Goal: Communication & Community: Answer question/provide support

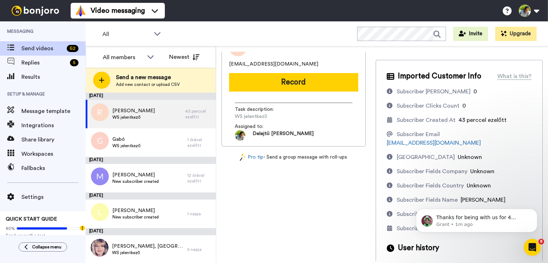
scroll to position [28, 0]
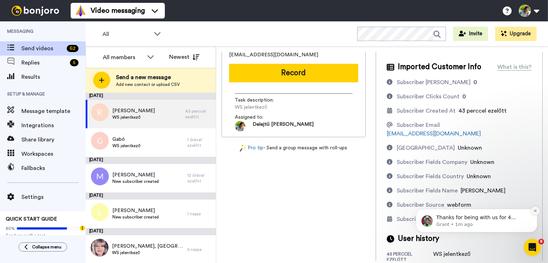
click at [535, 209] on icon "Dismiss notification" at bounding box center [535, 211] width 4 height 4
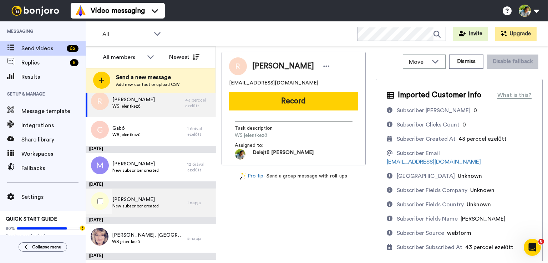
scroll to position [0, 0]
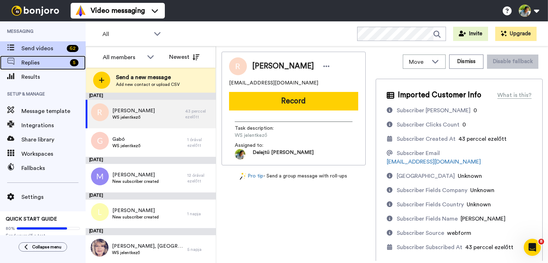
click at [39, 61] on span "Replies" at bounding box center [44, 62] width 46 height 9
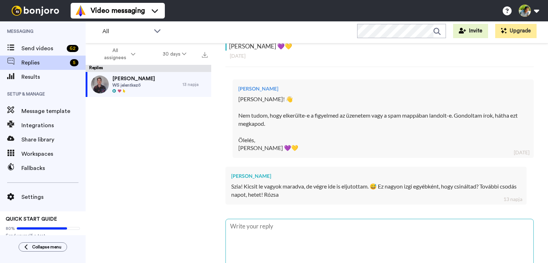
scroll to position [209, 0]
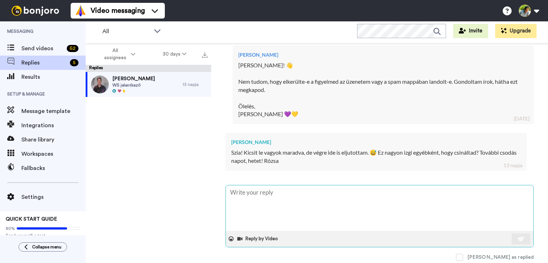
click at [257, 201] on textarea at bounding box center [379, 208] width 307 height 46
type textarea "S"
type textarea "x"
type textarea "Sz"
type textarea "x"
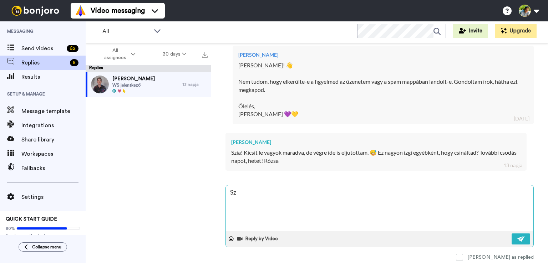
type textarea "Szi"
type textarea "x"
type textarea "Szia"
type textarea "x"
type textarea "Sziaa"
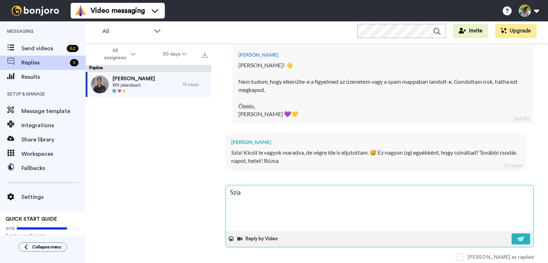
type textarea "x"
type textarea "Sziaa!"
type textarea "x"
type textarea "Sziaa!"
type textarea "x"
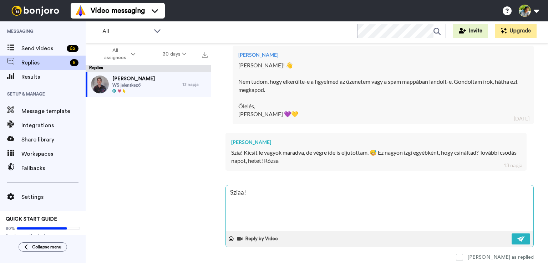
type textarea "Sziaa! B"
type textarea "x"
type textarea "Sziaa! Bo"
type textarea "x"
type textarea "Sziaa! Bon"
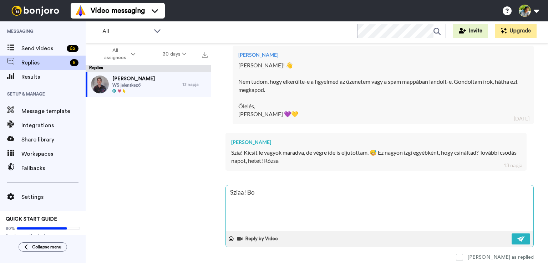
type textarea "x"
type textarea "Sziaa! [GEOGRAPHIC_DATA]"
type textarea "x"
type textarea "Sziaa! [GEOGRAPHIC_DATA]"
type textarea "x"
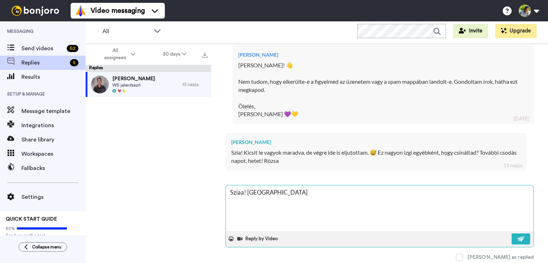
type textarea "Sziaa! [GEOGRAPHIC_DATA]"
type textarea "x"
type textarea "Sziaa! [GEOGRAPHIC_DATA]"
type textarea "x"
type textarea "Sziaa! [GEOGRAPHIC_DATA]"
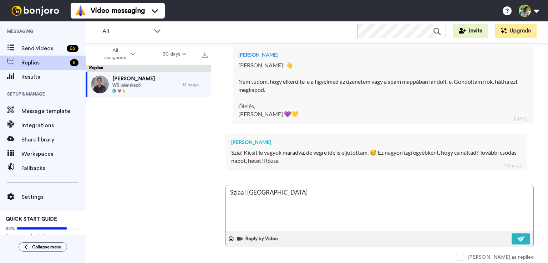
type textarea "x"
type textarea "Sziaa! Bonjoro s"
type textarea "x"
type textarea "Sziaa! Bonjoro sz"
type textarea "x"
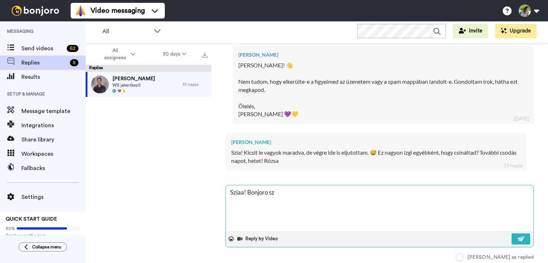
type textarea "Sziaa! Bonjoro szo"
type textarea "x"
type textarea "Sziaa! Bonjoro szof"
type textarea "x"
type textarea "Sziaa! Bonjoro szoft"
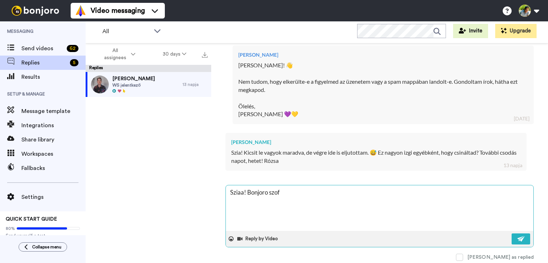
type textarea "x"
type textarea "Sziaa! [PERSON_NAME]"
type textarea "x"
type textarea "Sziaa! Bonjoro szoftve"
type textarea "x"
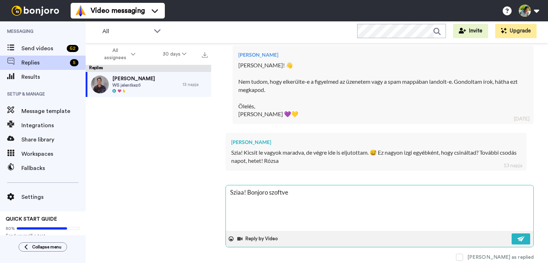
type textarea "Sziaa! [PERSON_NAME]"
type textarea "x"
type textarea "Sziaa! [PERSON_NAME]"
type textarea "x"
type textarea "Sziaa! [PERSON_NAME] a"
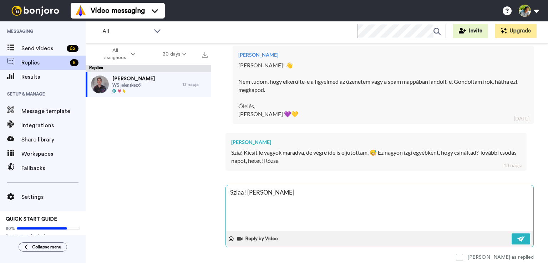
type textarea "x"
type textarea "Sziaa! [PERSON_NAME] a"
type textarea "x"
type textarea "Sziaa! Bonjoro szoftver a n"
type textarea "x"
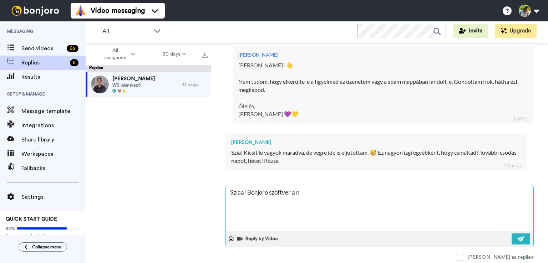
type textarea "Sziaa! Bonjoro szoftver a ne"
type textarea "x"
type textarea "Sziaa! Bonjoro szoftver a nev"
type textarea "x"
type textarea "Sziaa! [PERSON_NAME] a neve"
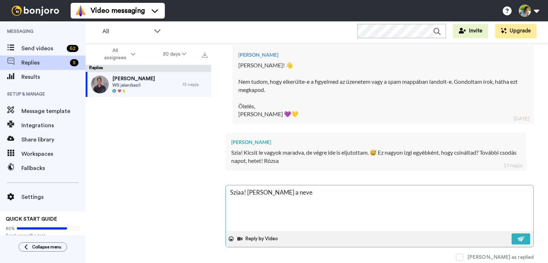
type textarea "x"
type textarea "Sziaa! [PERSON_NAME] a neve,"
type textarea "x"
type textarea "Sziaa! [PERSON_NAME] a neve,"
type textarea "x"
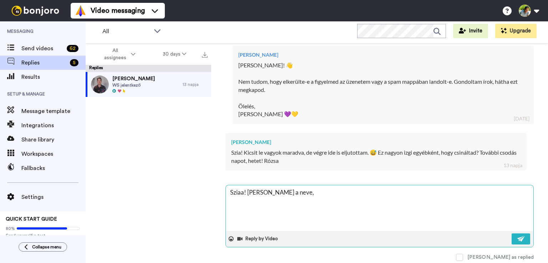
type textarea "Sziaa! [PERSON_NAME] a neve, h"
type textarea "x"
type textarea "Sziaa! [PERSON_NAME] a neve, ha"
type textarea "x"
type textarea "Sziaa! [PERSON_NAME] a neve, ha"
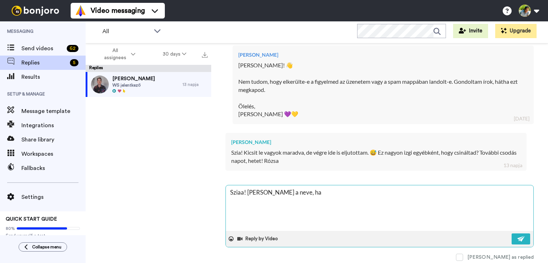
type textarea "x"
type textarea "Sziaa! [PERSON_NAME] a neve, ha j"
type textarea "x"
type textarea "Sziaa! [PERSON_NAME] a neve, ha jö"
type textarea "x"
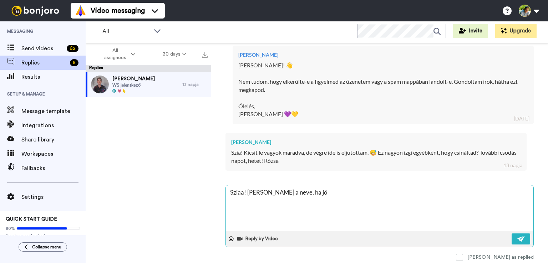
type textarea "Sziaa! [PERSON_NAME] a neve, ha jön"
type textarea "x"
type textarea "Sziaa! [PERSON_NAME] a neve, ha jön"
type textarea "x"
type textarea "Sziaa! [PERSON_NAME] a neve, ha jön f"
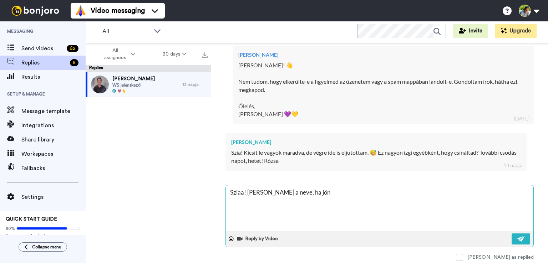
type textarea "x"
type textarea "Sziaa! [PERSON_NAME] a neve, ha jön fe"
type textarea "x"
type textarea "Sziaa! [PERSON_NAME] a neve, ha jön fel"
type textarea "x"
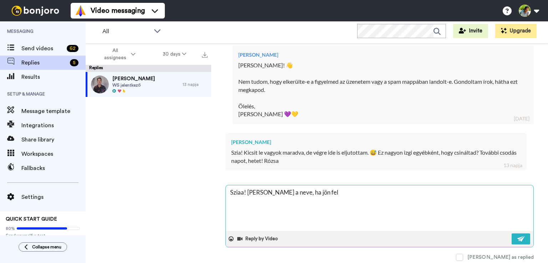
type textarea "Sziaa! [PERSON_NAME] a neve, ha jön feli"
type textarea "x"
type textarea "Sziaa! [PERSON_NAME] a neve, ha jön felir"
type textarea "x"
type textarea "Sziaa! [PERSON_NAME] a neve, ha jön felira"
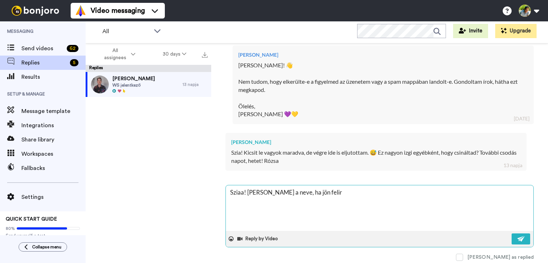
type textarea "x"
type textarea "Sziaa! [PERSON_NAME] a neve, ha jön felirat"
type textarea "x"
type textarea "Sziaa! [PERSON_NAME] a neve, ha jön feliratk"
type textarea "x"
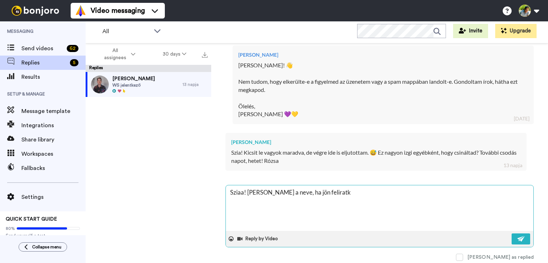
type textarea "Sziaa! [PERSON_NAME] a neve, ha jön feliratko"
type textarea "x"
type textarea "Sziaa! [PERSON_NAME] a neve, ha jön feliratkoz"
type textarea "x"
type textarea "Sziaa! [PERSON_NAME] a neve, ha jön feliratkozó"
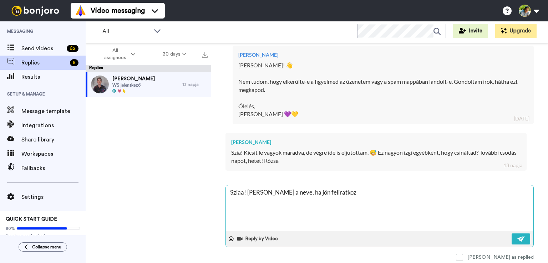
type textarea "x"
type textarea "Sziaa! [PERSON_NAME] a neve, ha jön feliratkozód"
type textarea "x"
type textarea "Sziaa! [PERSON_NAME] a neve, ha jön feliratkozód,"
type textarea "x"
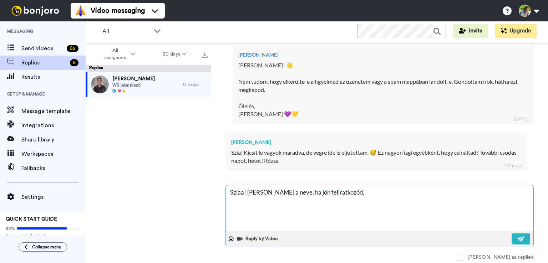
type textarea "Sziaa! [PERSON_NAME] a neve, ha jön feliratkozód,"
type textarea "x"
type textarea "Sziaa! [PERSON_NAME] a neve, ha jön feliratkozód, a"
type textarea "x"
type textarea "Sziaa! [PERSON_NAME] a neve, ha jön feliratkozód, ak"
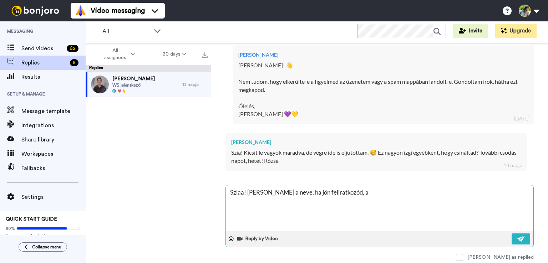
type textarea "x"
type textarea "Sziaa! [PERSON_NAME] a neve, ha jön feliratkozód, akk"
type textarea "x"
type textarea "Sziaa! [PERSON_NAME] a neve, ha jön feliratkozód, akko"
type textarea "x"
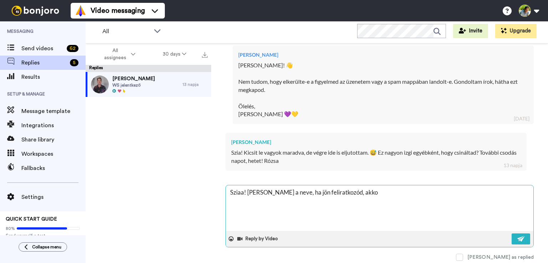
type textarea "Sziaa! [PERSON_NAME] a neve, ha jön feliratkozód, akkor"
type textarea "x"
type textarea "Sziaa! [PERSON_NAME] a neve, ha jön feliratkozód, akkor"
type textarea "x"
type textarea "Sziaa! [PERSON_NAME] a neve, ha jön feliratkozód, akkor b"
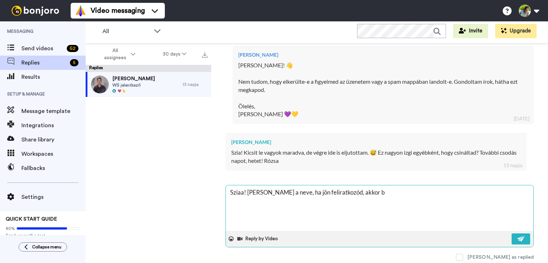
type textarea "x"
type textarea "Sziaa! [PERSON_NAME] a neve, ha jön feliratkozód, akkor be"
type textarea "x"
type textarea "Sziaa! [PERSON_NAME] a neve, ha jön feliratkozód, akkor beh"
type textarea "x"
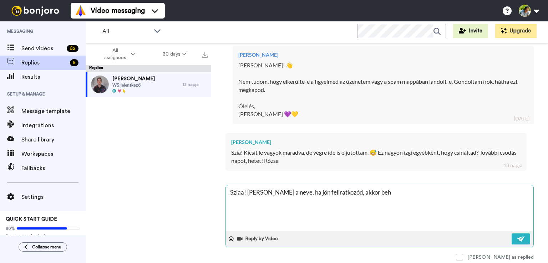
type textarea "Sziaa! [PERSON_NAME] a neve, ha jön feliratkozód, akkor behú"
type textarea "x"
type textarea "Sziaa! [PERSON_NAME] a neve, ha jön feliratkozód, akkor behúz"
type textarea "x"
type textarea "Sziaa! [PERSON_NAME] a neve, ha jön feliratkozód, akkor behúzz"
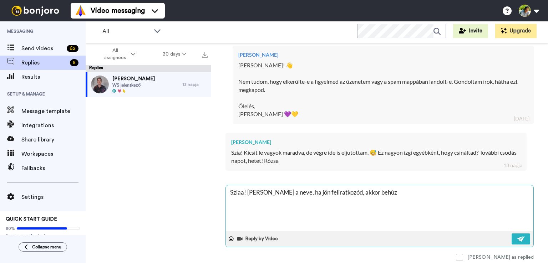
type textarea "x"
type textarea "Sziaa! [PERSON_NAME] a neve, ha jön feliratkozód, akkor behúzza"
type textarea "x"
type textarea "Sziaa! [PERSON_NAME] a neve, ha jön feliratkozód, akkor behúzza"
type textarea "x"
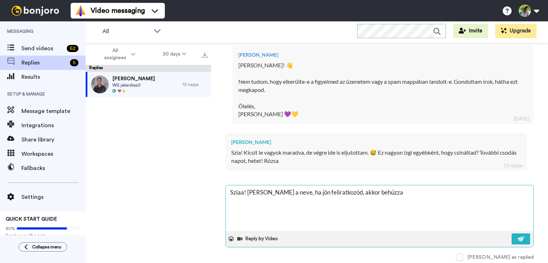
type textarea "Sziaa! [PERSON_NAME] a neve, ha jön feliratkozód, akkor behúzza é"
type textarea "x"
type textarea "Sziaa! [PERSON_NAME] a neve, ha jön feliratkozód, akkor behúzza és"
type textarea "x"
type textarea "Sziaa! [PERSON_NAME] a neve, ha jön feliratkozód, akkor behúzza és"
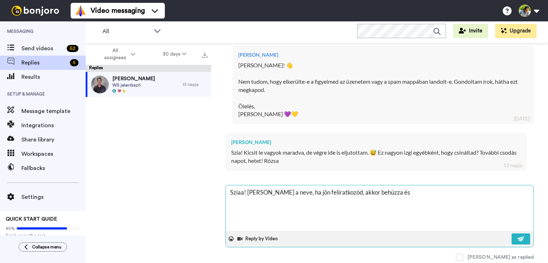
type textarea "x"
type textarea "Sziaa! [PERSON_NAME] a neve, ha jön feliratkozód, akkor behúzza és k"
type textarea "x"
type textarea "Sziaa! [PERSON_NAME] a neve, ha jön feliratkozód, akkor behúzza és kü"
type textarea "x"
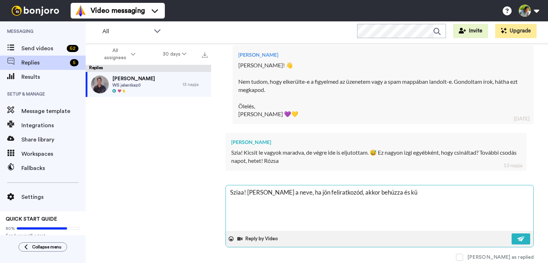
type textarea "Sziaa! [PERSON_NAME] a neve, ha jön feliratkozód, akkor behúzza és kül"
type textarea "x"
type textarea "Sziaa! [PERSON_NAME] a neve, ha jön feliratkozód, akkor behúzza és küld"
type textarea "x"
type textarea "Sziaa! [PERSON_NAME] a neve, ha jön feliratkozód, akkor behúzza és küldh"
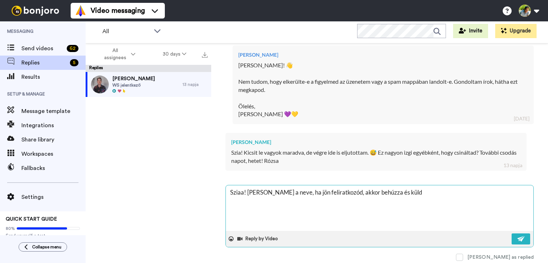
type textarea "x"
type textarea "Sziaa! [PERSON_NAME] a neve, ha jön feliratkozód, akkor behúzza és küldhe"
type textarea "x"
type textarea "Sziaa! [PERSON_NAME] a neve, ha jön feliratkozód, akkor behúzza és küldhet"
type textarea "x"
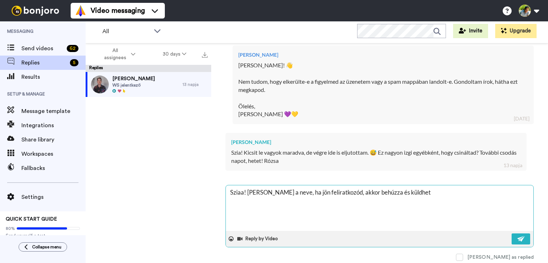
type textarea "Sziaa! [PERSON_NAME] a neve, ha jön feliratkozód, akkor behúzza és küldhets"
type textarea "x"
type textarea "Sziaa! [PERSON_NAME] a neve, ha jön feliratkozód, akkor behúzza és küldhetsz"
type textarea "x"
type textarea "Sziaa! [PERSON_NAME] a neve, ha jön feliratkozód, akkor behúzza és küldhetsz"
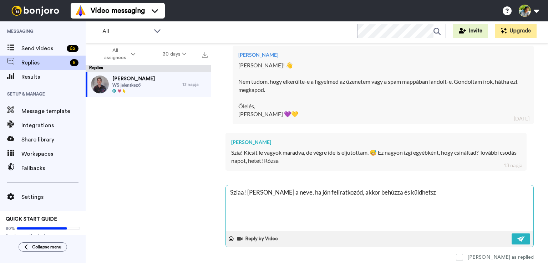
type textarea "x"
type textarea "Sziaa! [PERSON_NAME] a neve, ha jön feliratkozód, akkor behúzza és küldhetsz n"
type textarea "x"
type textarea "Sziaa! [PERSON_NAME] a neve, ha jön feliratkozód, akkor behúzza és küldhetsz ne"
type textarea "x"
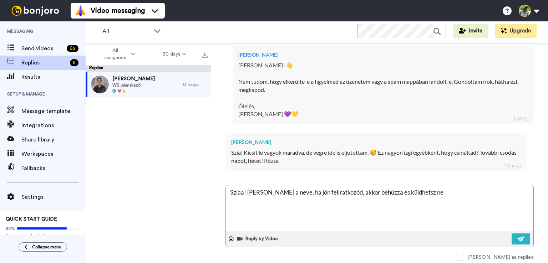
type textarea "Sziaa! [PERSON_NAME] a neve, ha jön feliratkozód, akkor behúzza és küldhetsz nek"
type textarea "x"
type textarea "Sziaa! [PERSON_NAME] a neve, ha jön feliratkozód, akkor behúzza és küldhetsz ne…"
type textarea "x"
type textarea "Sziaa! [PERSON_NAME] a neve, ha jön feliratkozód, akkor behúzza és küldhetsz ne…"
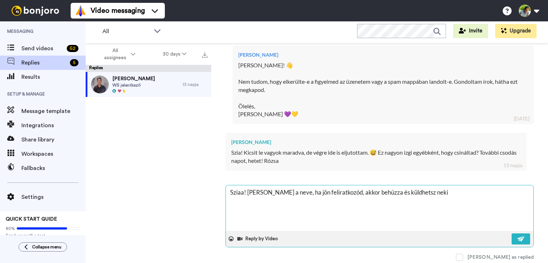
type textarea "x"
type textarea "Sziaa! [PERSON_NAME] a neve, ha jön feliratkozód, akkor behúzza és küldhetsz ne…"
type textarea "x"
type textarea "Sziaa! [PERSON_NAME] a neve, ha jön feliratkozód, akkor behúzza és küldhetsz ne…"
type textarea "x"
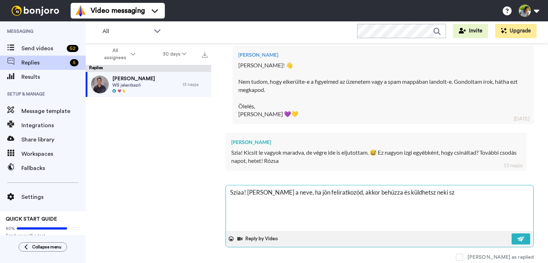
type textarea "Sziaa! [PERSON_NAME] a neve, ha jön feliratkozód, akkor behúzza és küldhetsz ne…"
type textarea "x"
type textarea "Sziaa! [PERSON_NAME] a neve, ha jön feliratkozód, akkor behúzza és küldhetsz ne…"
type textarea "x"
type textarea "Sziaa! [PERSON_NAME] a neve, ha jön feliratkozód, akkor behúzza és küldhetsz ne…"
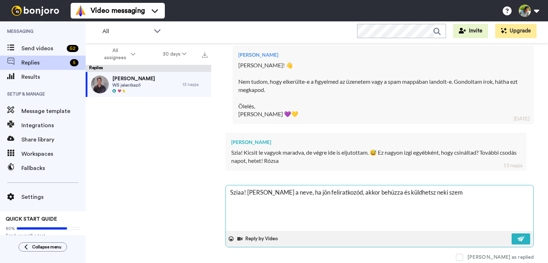
type textarea "x"
type textarea "Sziaa! [PERSON_NAME] a neve, ha jön feliratkozód, akkor behúzza és küldhetsz ne…"
type textarea "x"
type textarea "Sziaa! [PERSON_NAME] a neve, ha jön feliratkozód, akkor behúzza és küldhetsz ne…"
type textarea "x"
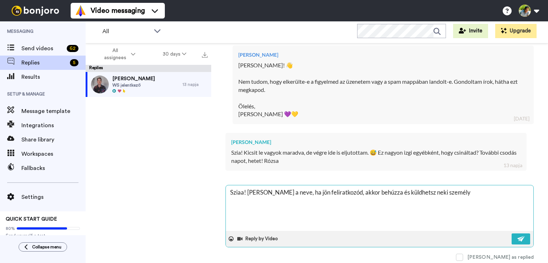
type textarea "Sziaa! [PERSON_NAME] a neve, ha jön feliratkozód, akkor behúzza és küldhetsz ne…"
type textarea "x"
type textarea "Sziaa! [PERSON_NAME] a neve, ha jön feliratkozód, akkor behúzza és küldhetsz ne…"
type textarea "x"
type textarea "Sziaa! [PERSON_NAME] a neve, ha jön feliratkozód, akkor behúzza és küldhetsz ne…"
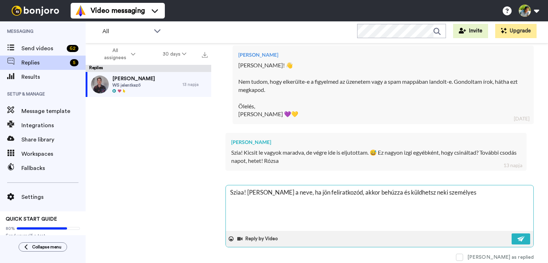
type textarea "x"
type textarea "Sziaa! [PERSON_NAME] a neve, ha jön feliratkozód, akkor behúzza és küldhetsz ne…"
type textarea "x"
type textarea "Sziaa! [PERSON_NAME] a neve, ha jön feliratkozód, akkor behúzza és küldhetsz ne…"
type textarea "x"
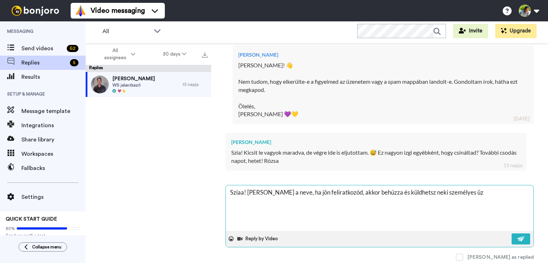
type textarea "Sziaa! [PERSON_NAME] a neve, ha jön feliratkozód, akkor behúzza és küldhetsz ne…"
type textarea "x"
type textarea "Sziaa! [PERSON_NAME] a neve, ha jön feliratkozód, akkor behúzza és küldhetsz ne…"
type textarea "x"
type textarea "Sziaa! [PERSON_NAME] a neve, ha jön feliratkozód, akkor behúzza és küldhetsz ne…"
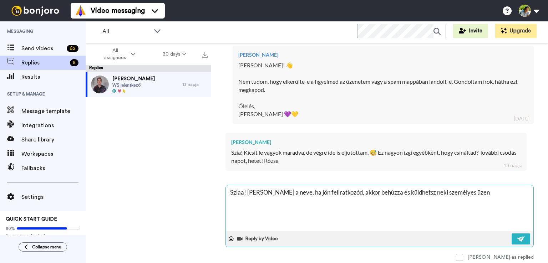
type textarea "x"
click at [231, 200] on textarea "Sziaa! [PERSON_NAME] a neve, ha jön feliratkozód, akkor behúzza és küldhetsz ne…" at bounding box center [379, 208] width 307 height 46
click at [263, 202] on textarea "Sziaa! [PERSON_NAME] a neve, ha jön feliratkozód, akkor behúzza és küldhetsz ne…" at bounding box center [379, 208] width 307 height 46
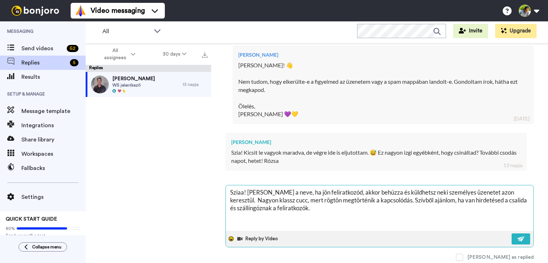
click at [233, 238] on icon at bounding box center [231, 239] width 5 height 5
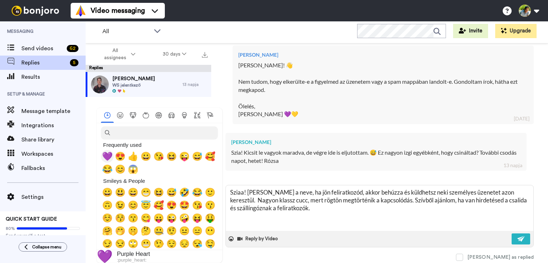
click at [105, 158] on span "💜" at bounding box center [107, 156] width 11 height 10
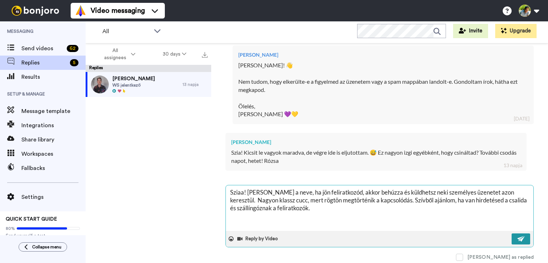
click at [517, 236] on img at bounding box center [521, 239] width 8 height 6
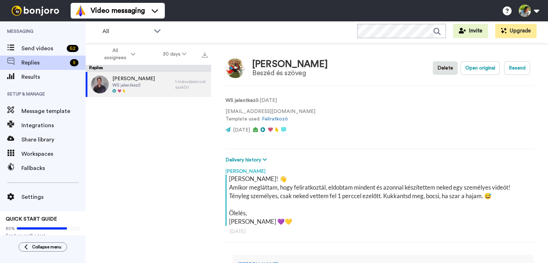
scroll to position [0, 0]
click at [53, 51] on span "Send videos" at bounding box center [42, 48] width 42 height 9
